Goal: Task Accomplishment & Management: Manage account settings

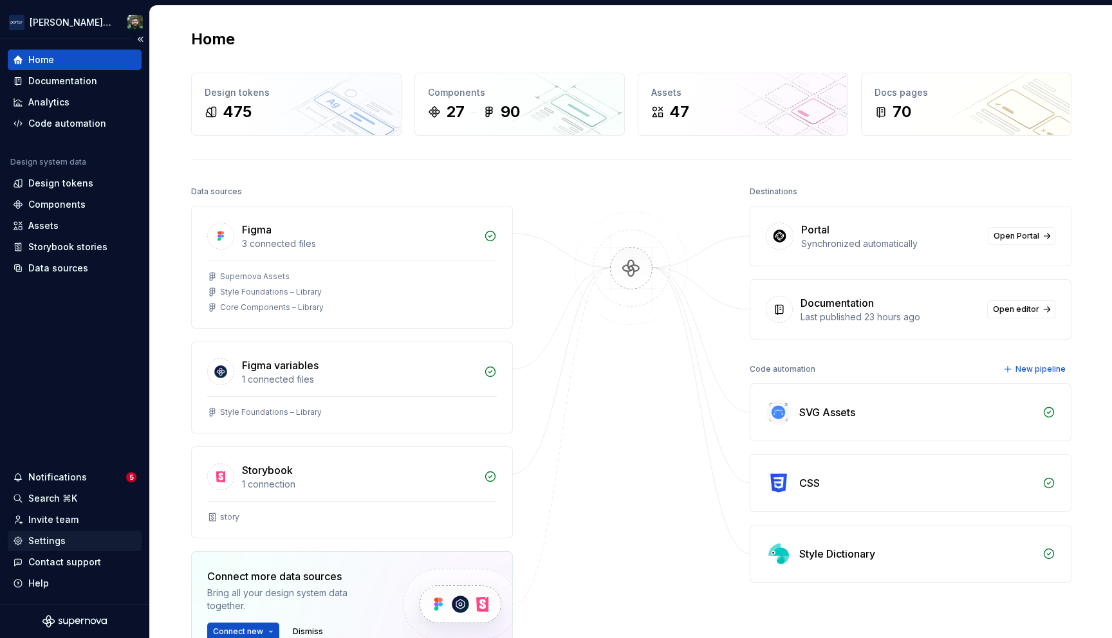
click at [51, 540] on div "Settings" at bounding box center [46, 541] width 37 height 13
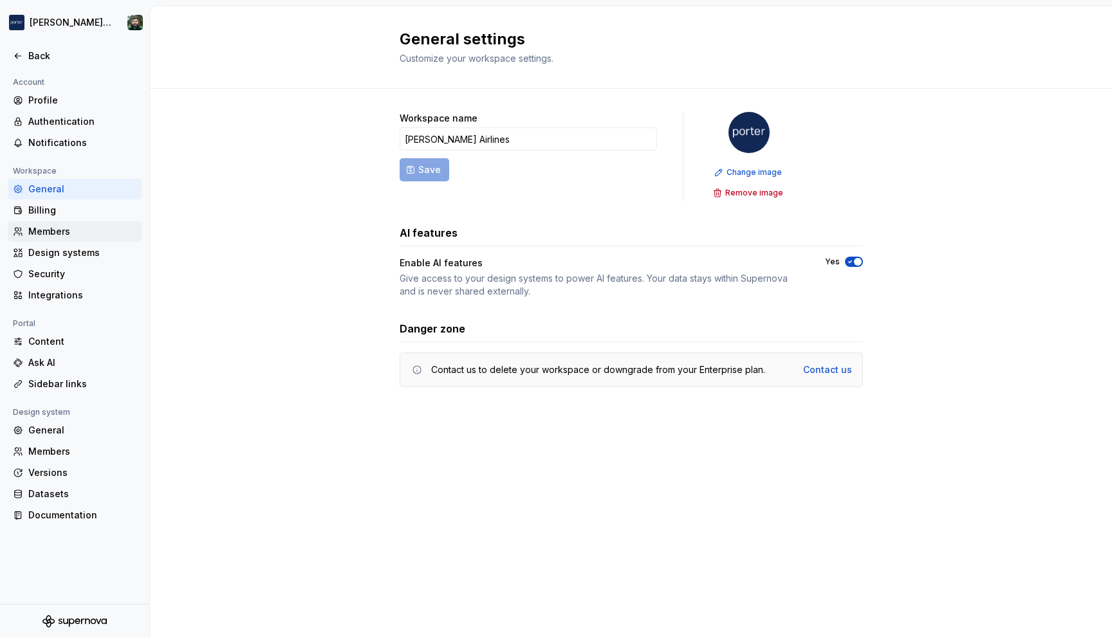
click at [70, 237] on div "Members" at bounding box center [82, 231] width 108 height 13
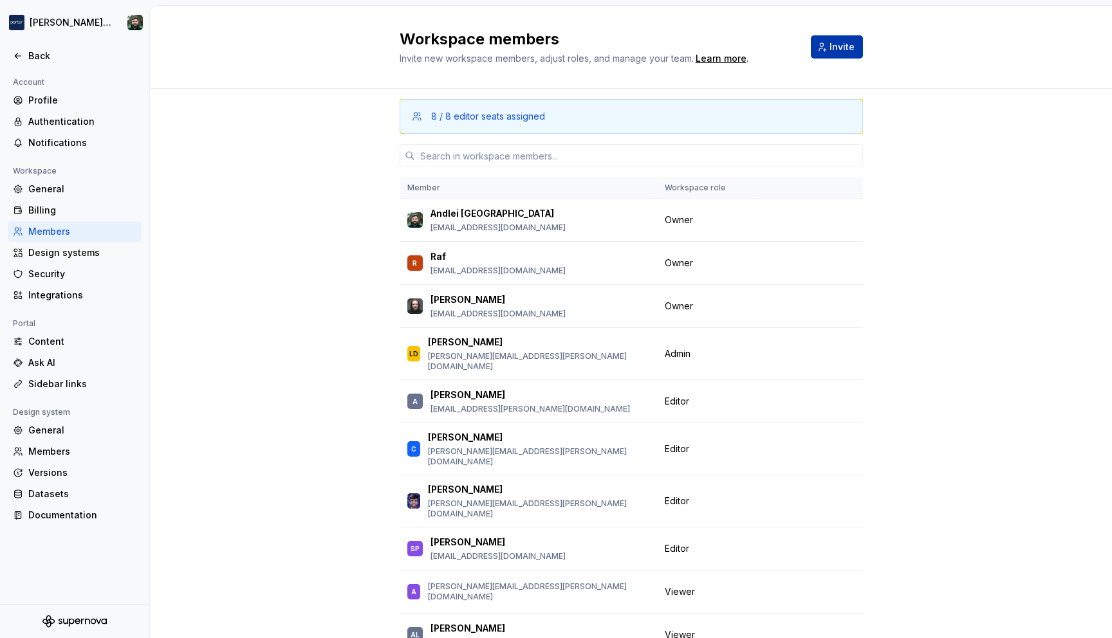
click at [830, 50] on span "Invite" at bounding box center [841, 47] width 25 height 13
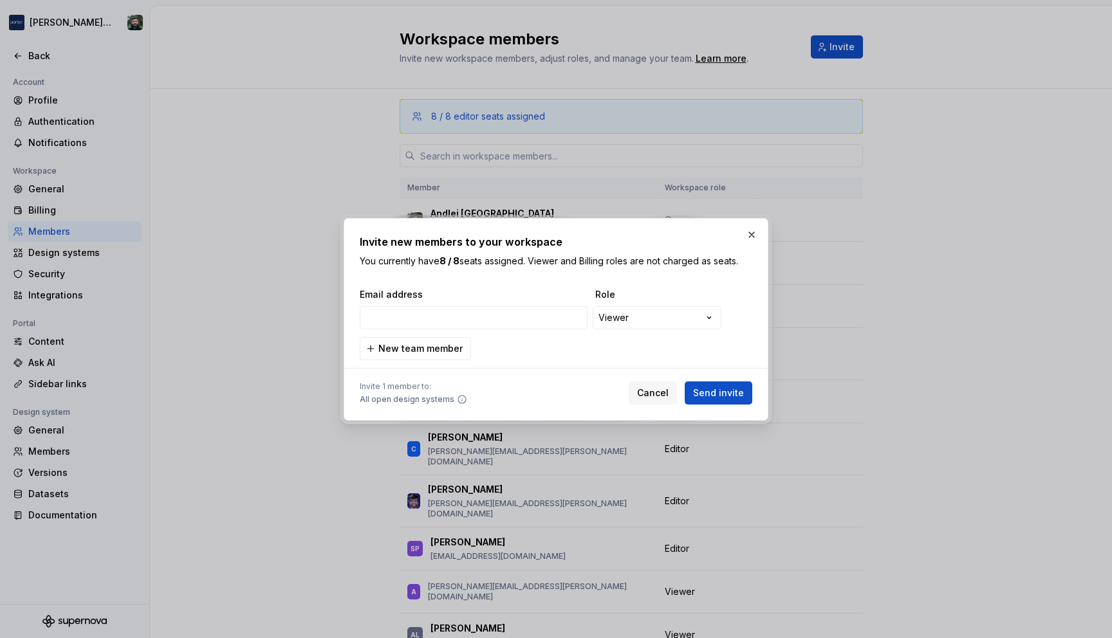
type input "[EMAIL_ADDRESS][PERSON_NAME][DOMAIN_NAME]"
click at [722, 388] on span "Send invite" at bounding box center [718, 393] width 51 height 13
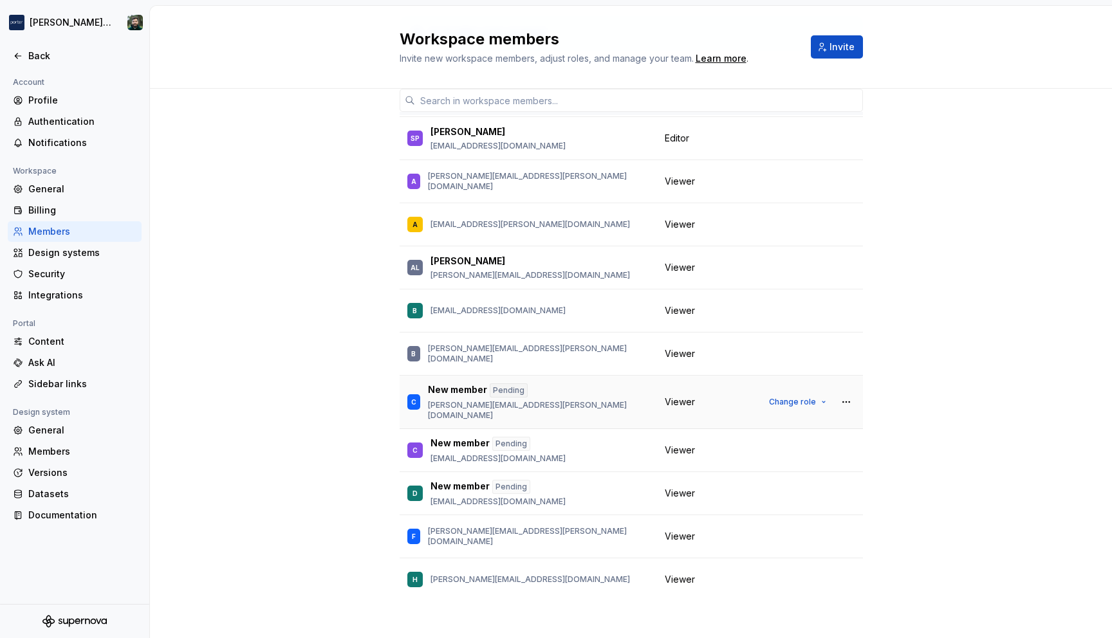
scroll to position [329, 0]
click at [844, 48] on span "Invite" at bounding box center [841, 47] width 25 height 13
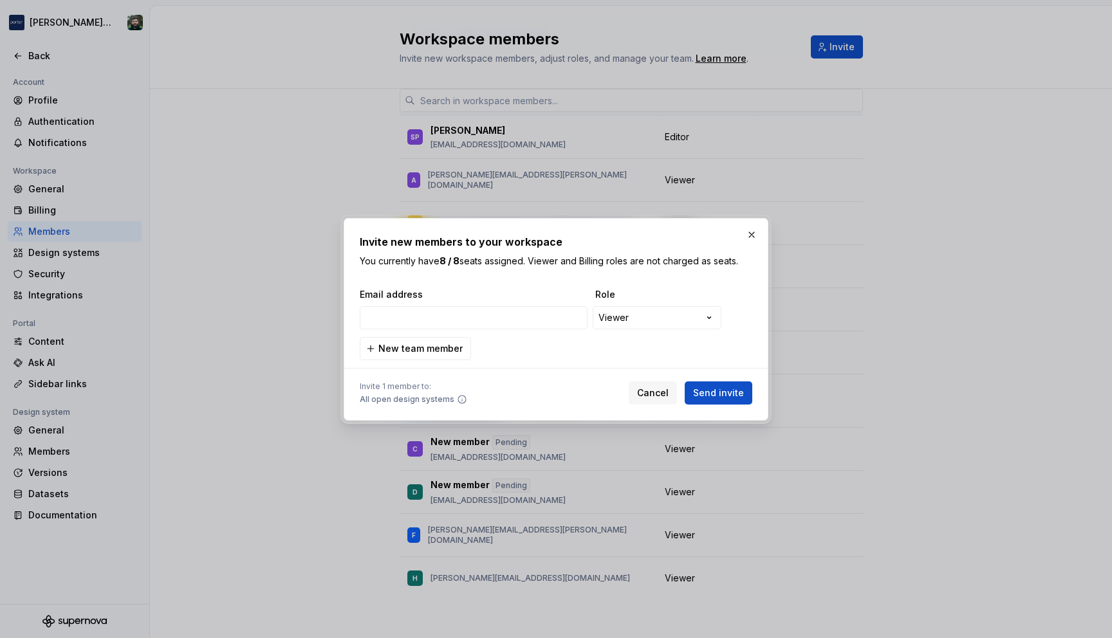
type input "[PERSON_NAME][EMAIL_ADDRESS][DOMAIN_NAME]"
click at [721, 397] on span "Send invite" at bounding box center [718, 393] width 51 height 13
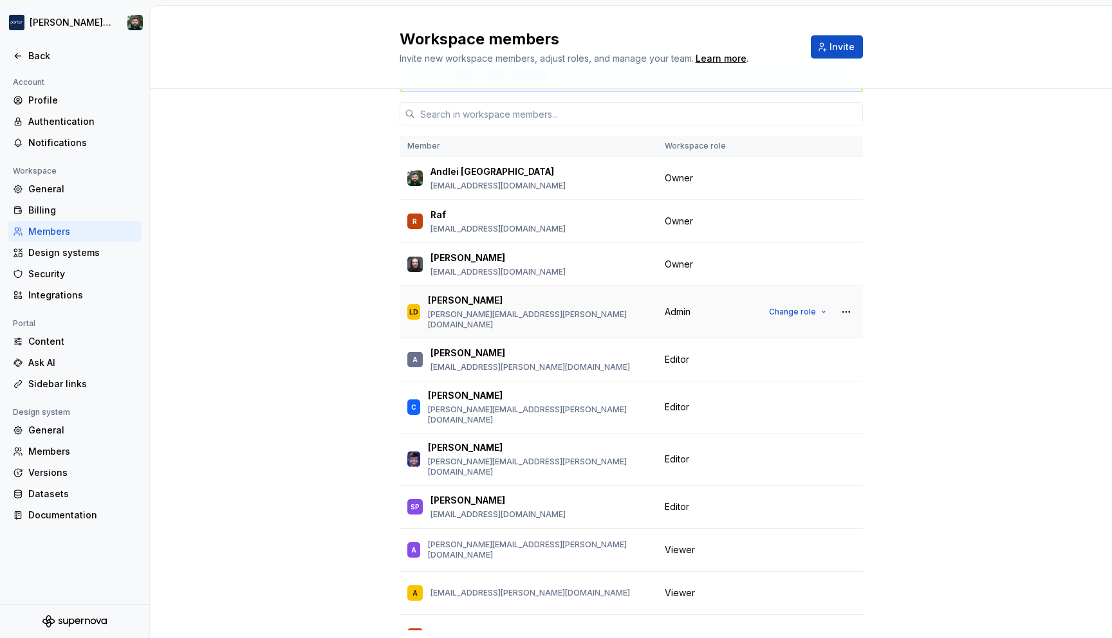
scroll to position [0, 0]
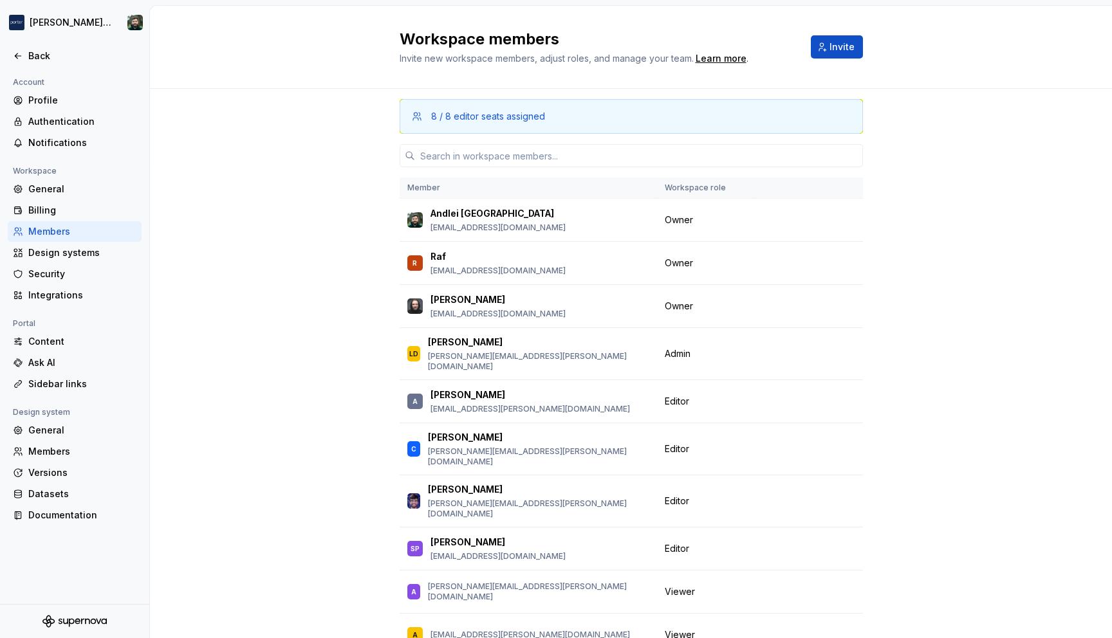
click at [325, 311] on div "8 / 8 editor seats assigned Member Workspace role [PERSON_NAME] [EMAIL_ADDRESS]…" at bounding box center [631, 405] width 962 height 632
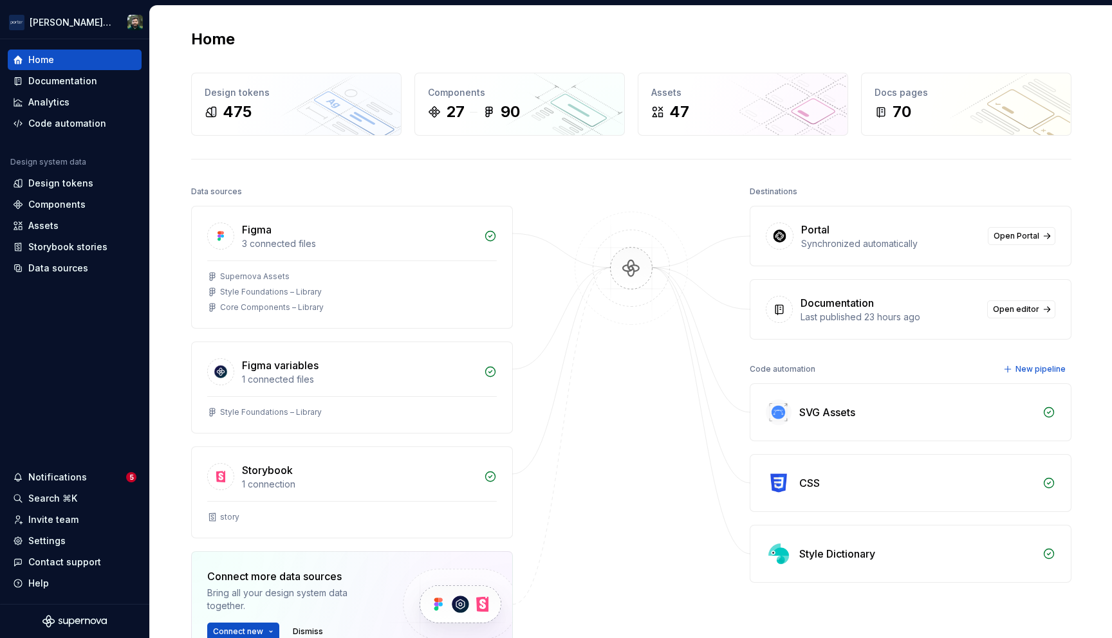
click at [400, 27] on div "Home Design tokens 475 Components 27 90 Assets 47 Docs pages 70 Data sources Fi…" at bounding box center [631, 401] width 926 height 791
